Goal: Task Accomplishment & Management: Manage account settings

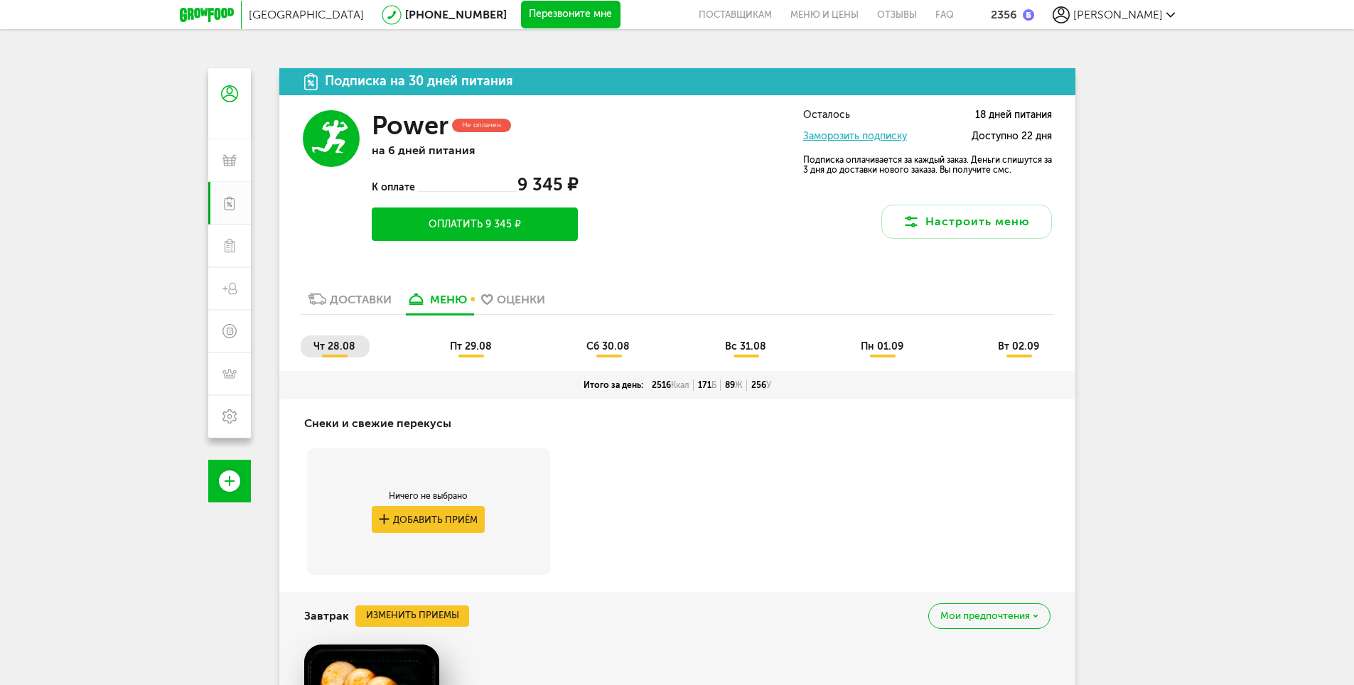
click at [1010, 217] on button "Настроить меню" at bounding box center [966, 222] width 171 height 34
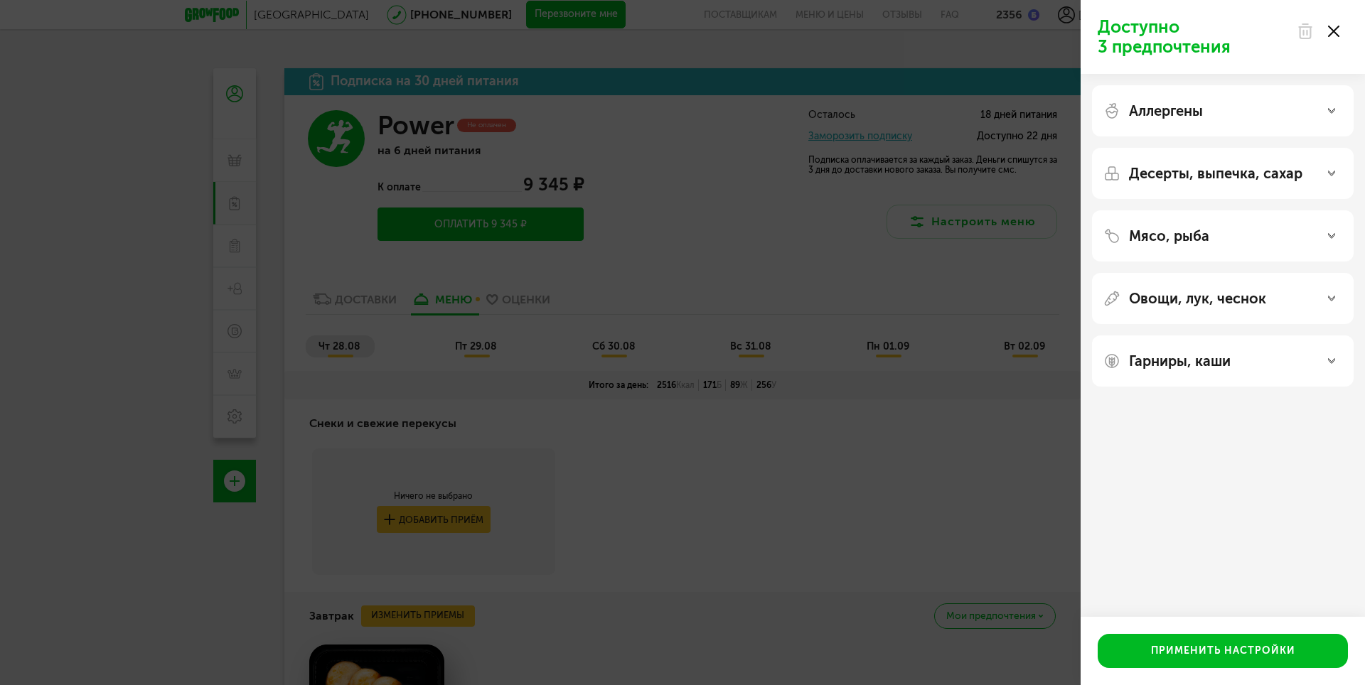
click at [1338, 30] on div at bounding box center [1318, 31] width 60 height 28
click at [1334, 33] on icon at bounding box center [1333, 31] width 11 height 11
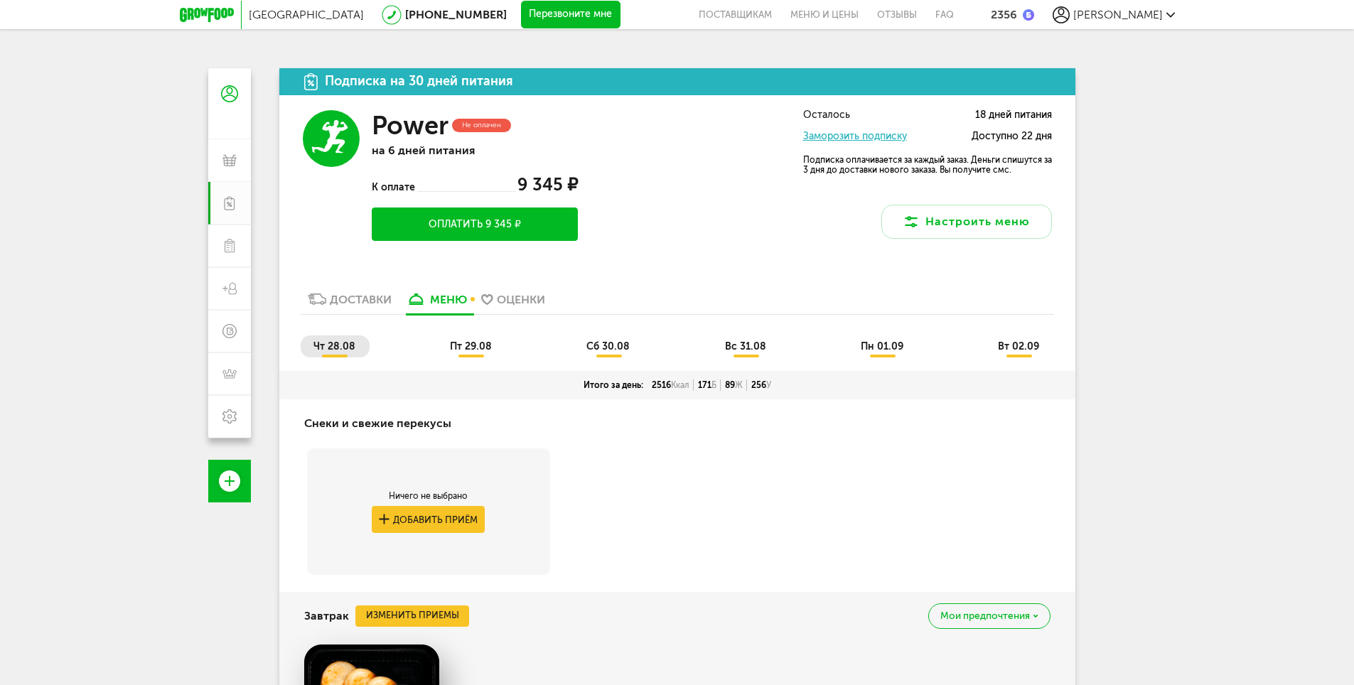
click at [326, 125] on circle at bounding box center [331, 138] width 57 height 57
click at [471, 119] on div "Не оплачен" at bounding box center [481, 126] width 59 height 14
click at [334, 296] on div "Доставки" at bounding box center [361, 300] width 62 height 14
